Goal: Navigation & Orientation: Understand site structure

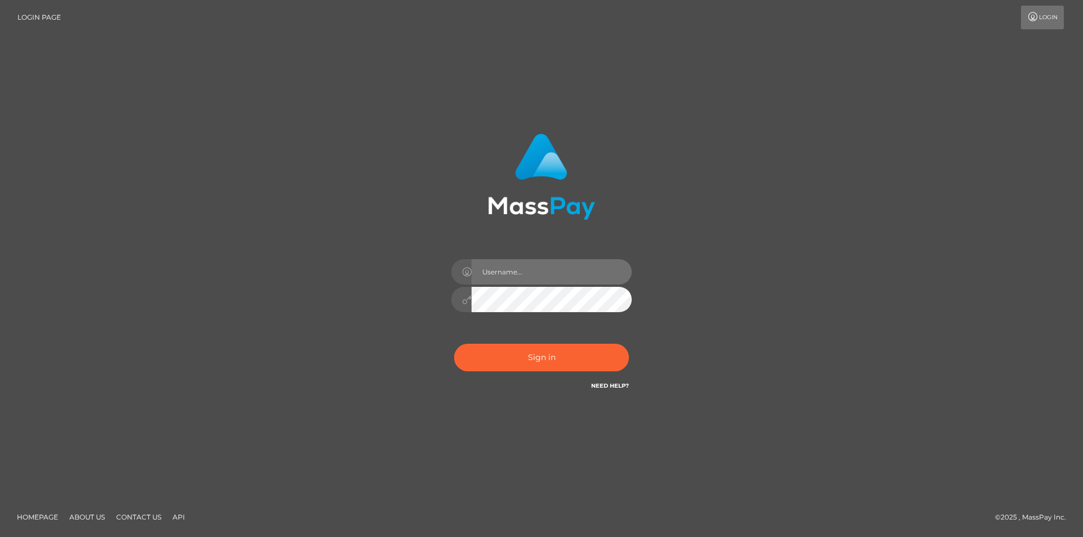
click at [509, 270] on input "text" at bounding box center [551, 271] width 160 height 25
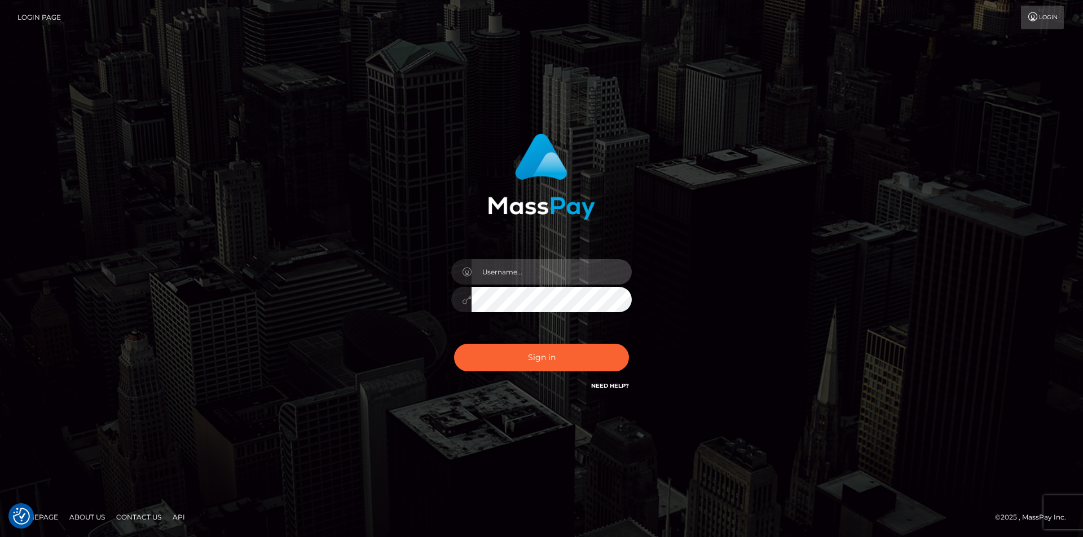
type input "info@camcashdaily.com"
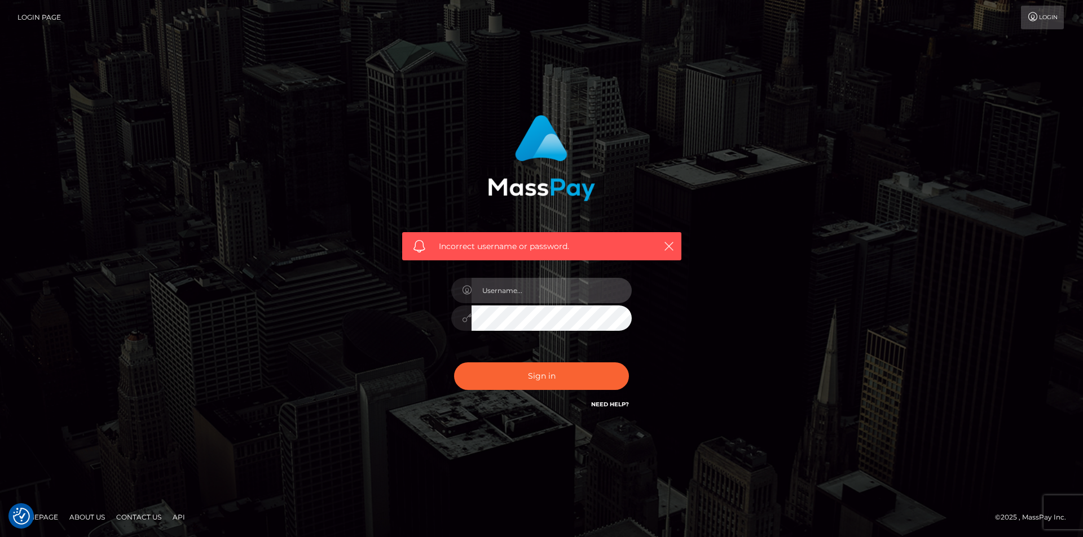
click at [526, 290] on input "text" at bounding box center [551, 290] width 160 height 25
type input "alex.tp"
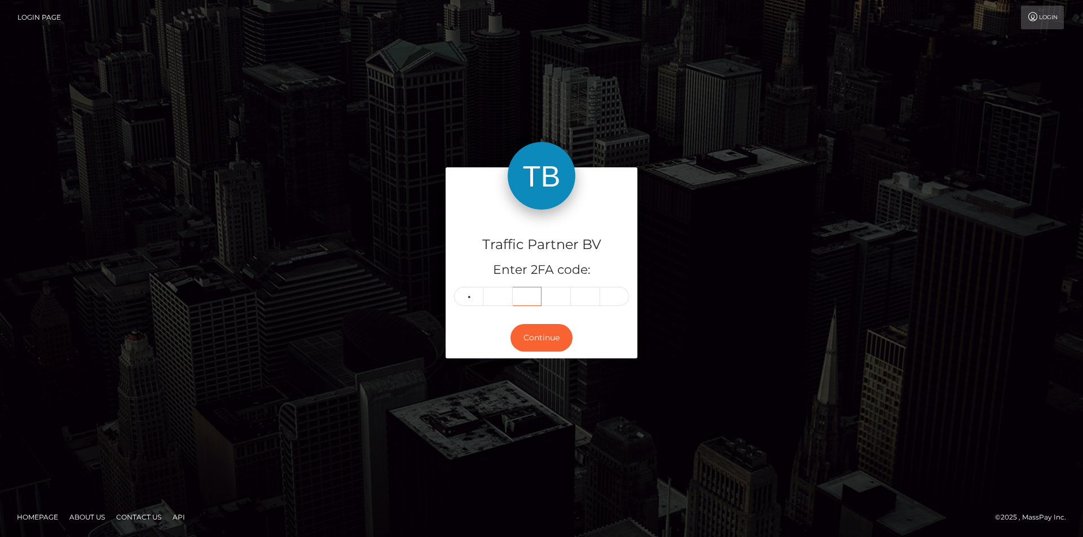
type input "5"
type input "4"
type input "8"
type input "2"
type input "6"
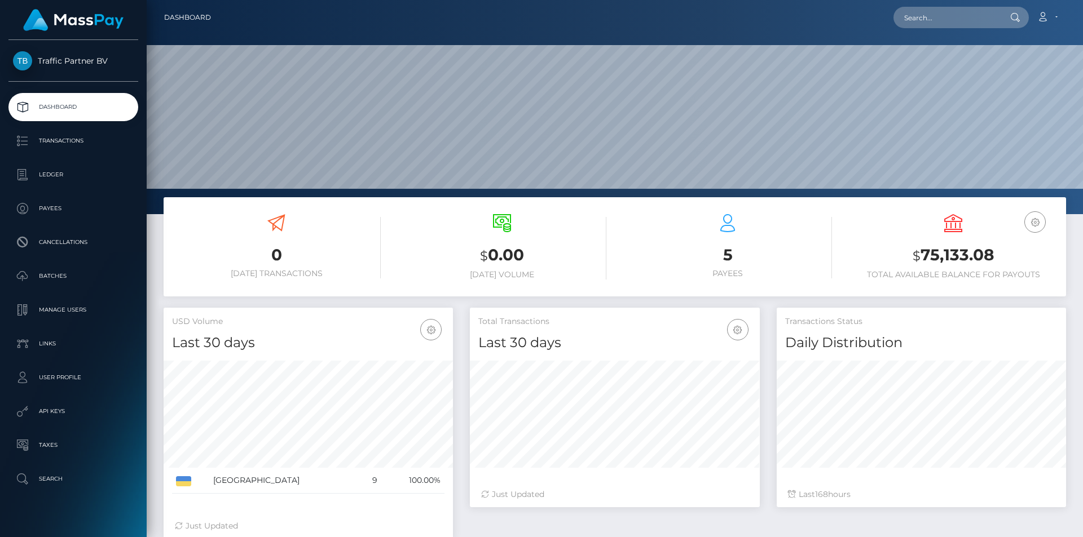
scroll to position [200, 290]
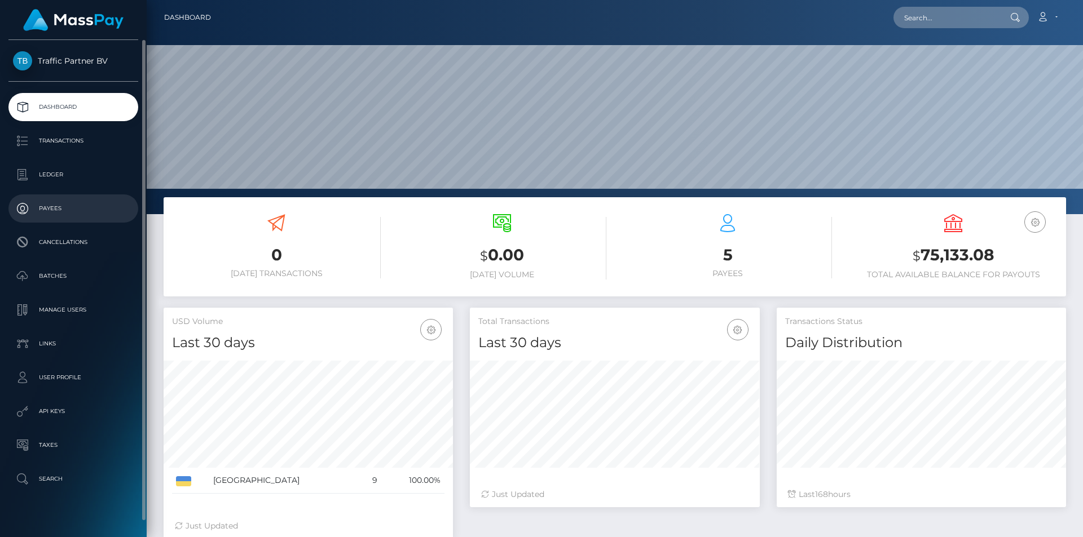
click at [61, 204] on p "Payees" at bounding box center [73, 208] width 121 height 17
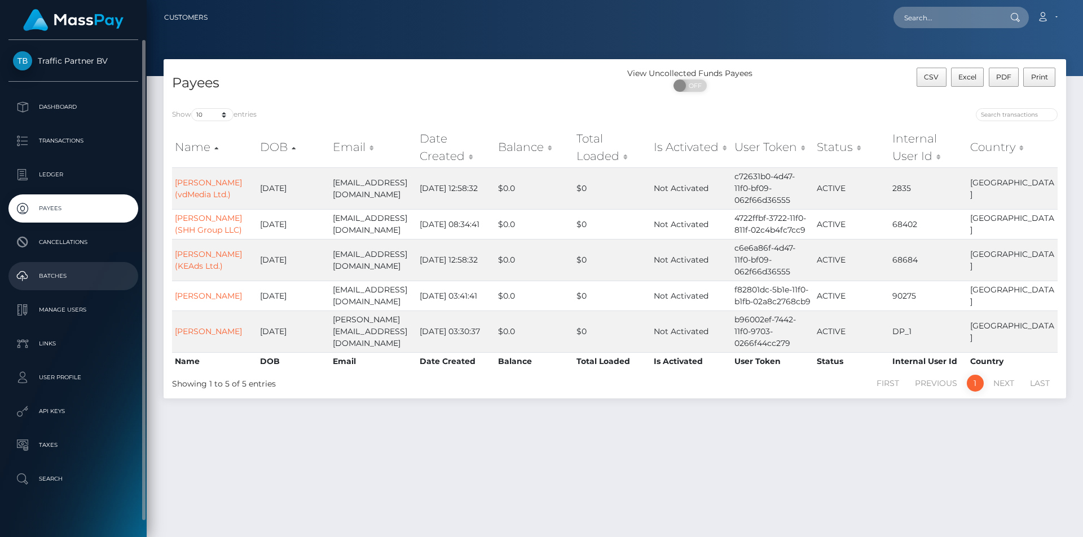
click at [86, 280] on p "Batches" at bounding box center [73, 276] width 121 height 17
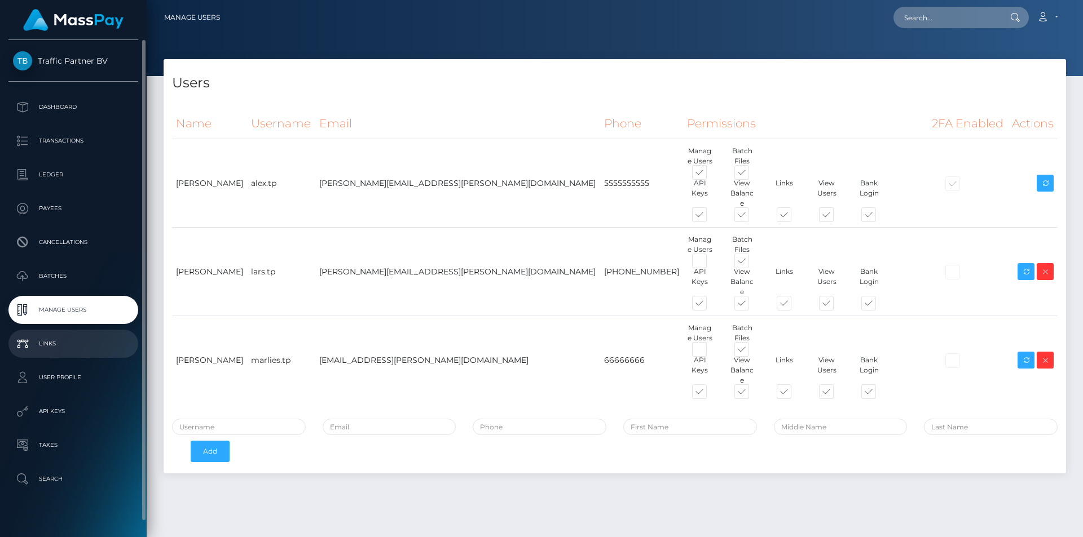
click at [76, 342] on p "Links" at bounding box center [73, 344] width 121 height 17
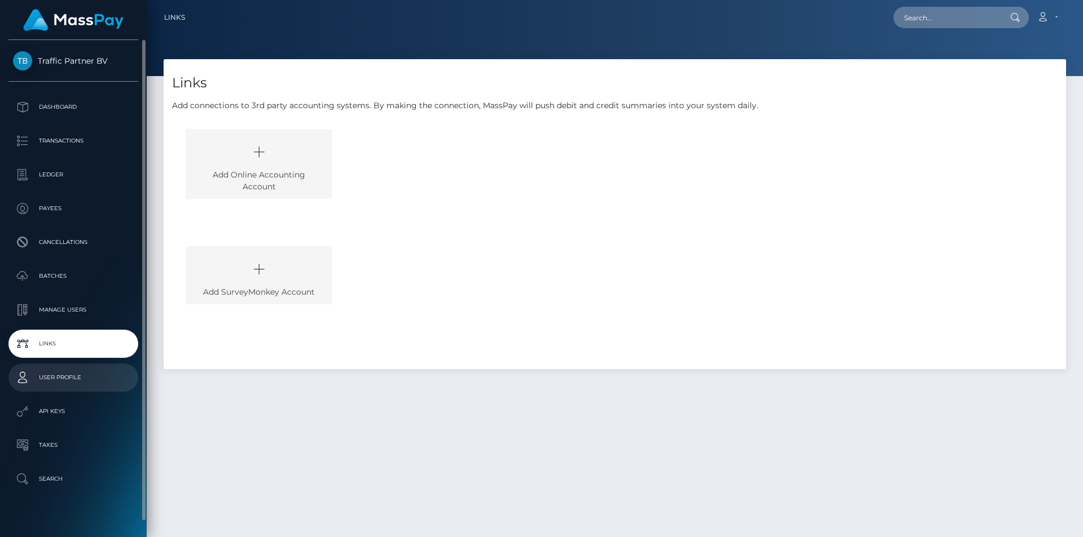
click at [56, 392] on link "User Profile" at bounding box center [73, 378] width 130 height 28
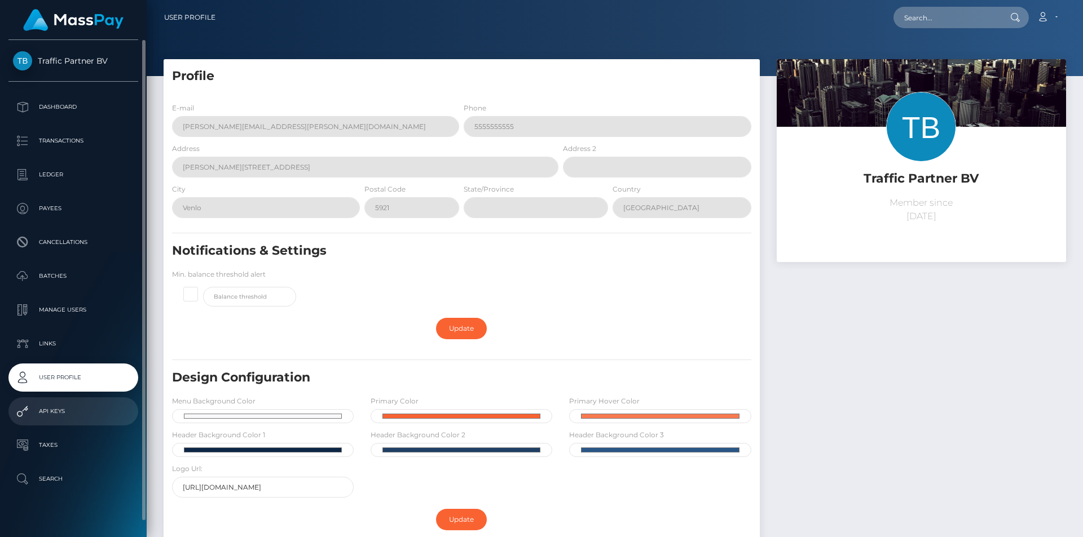
click at [62, 415] on p "API Keys" at bounding box center [73, 411] width 121 height 17
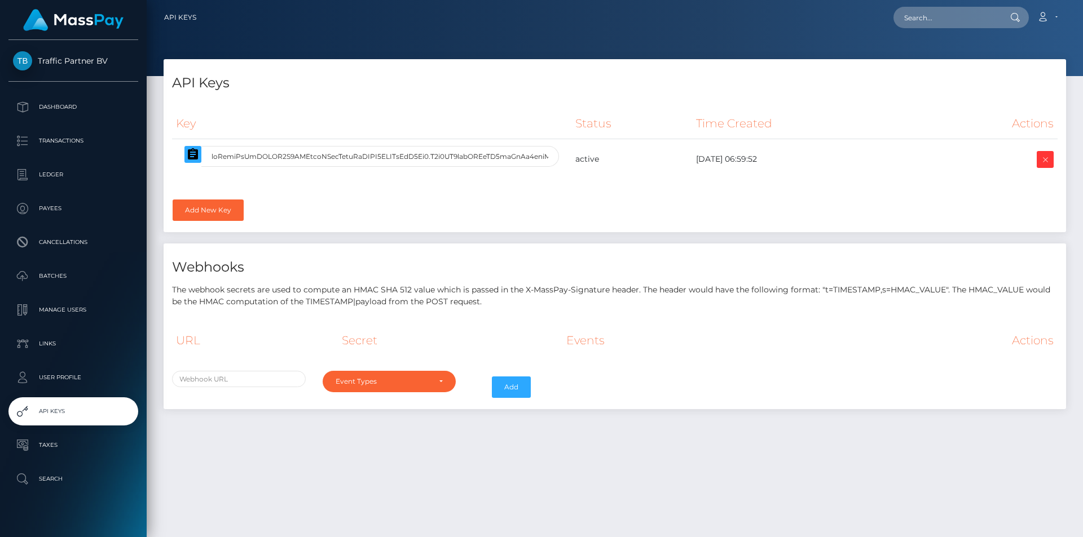
select select
click at [59, 445] on p "Taxes" at bounding box center [73, 445] width 121 height 17
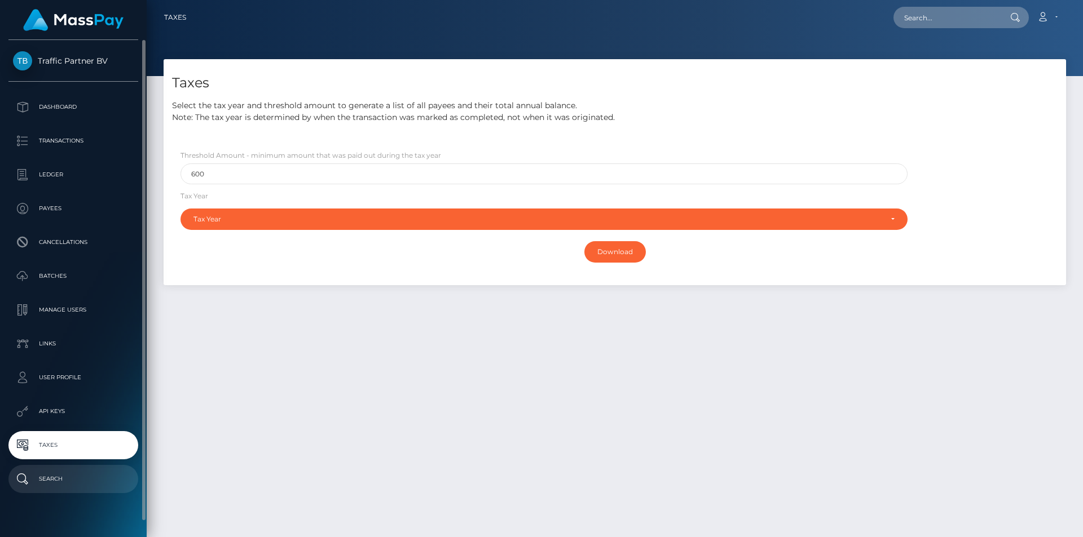
click at [51, 478] on p "Search" at bounding box center [73, 479] width 121 height 17
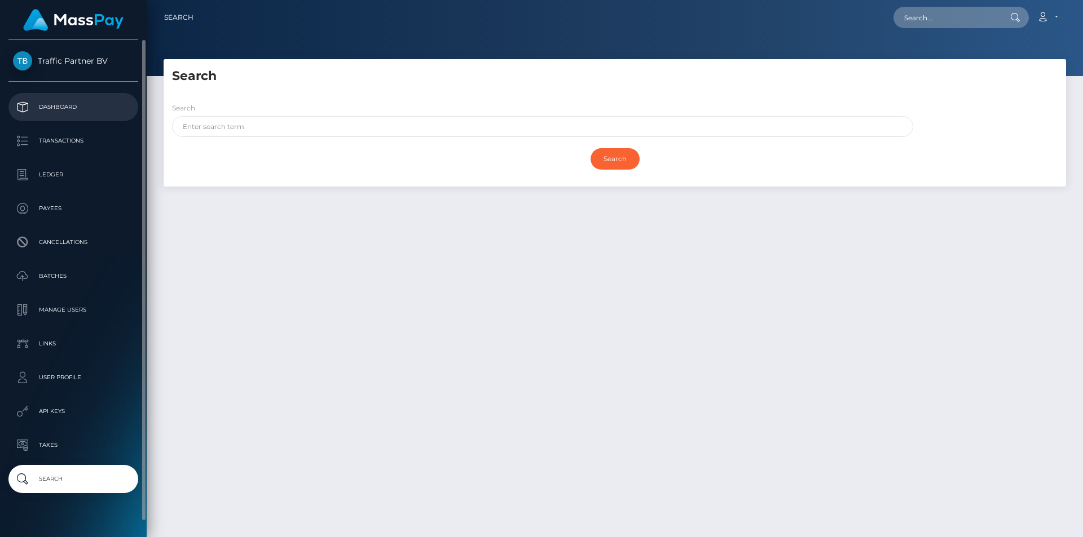
click at [65, 98] on link "Dashboard" at bounding box center [73, 107] width 130 height 28
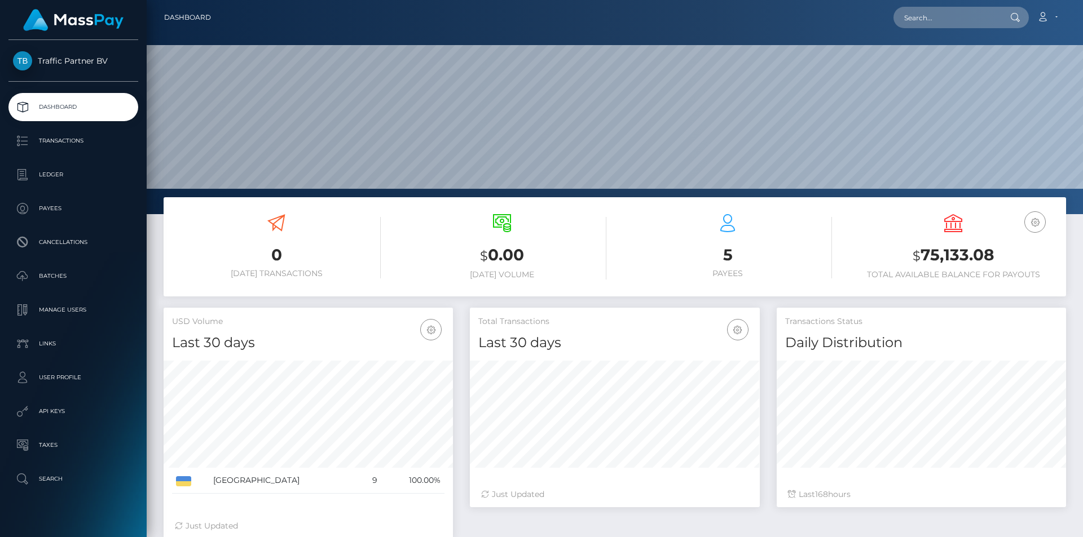
scroll to position [200, 290]
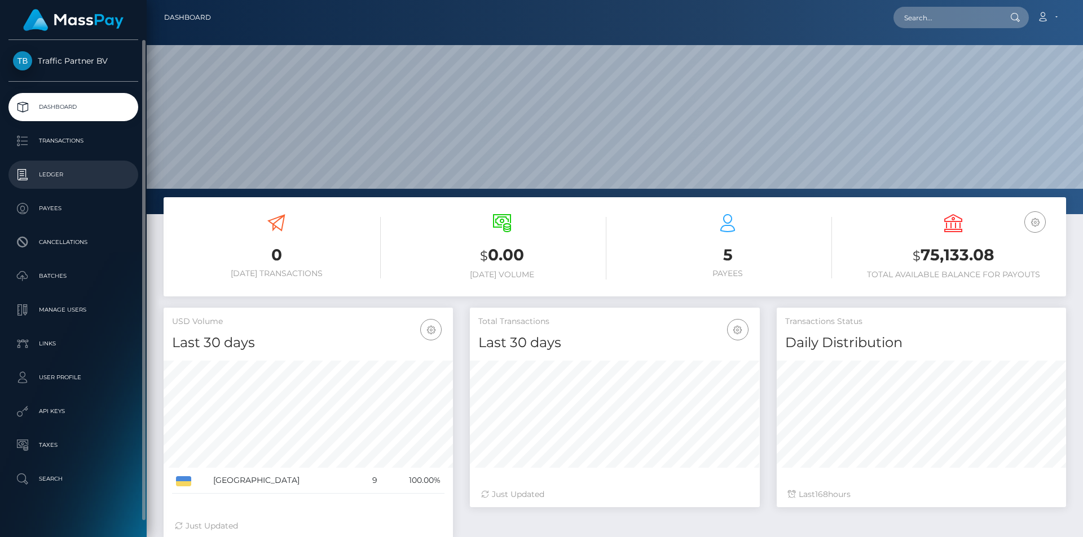
click at [78, 166] on p "Ledger" at bounding box center [73, 174] width 121 height 17
